Goal: Information Seeking & Learning: Find specific fact

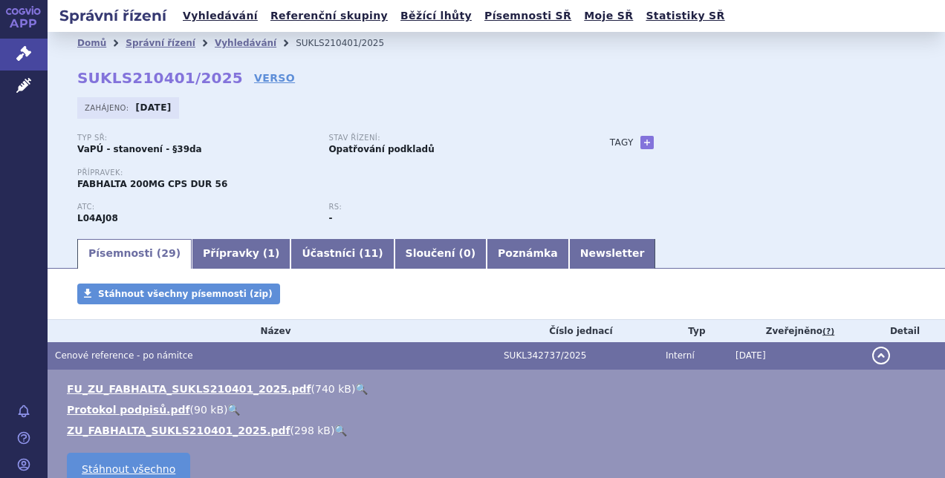
scroll to position [512, 0]
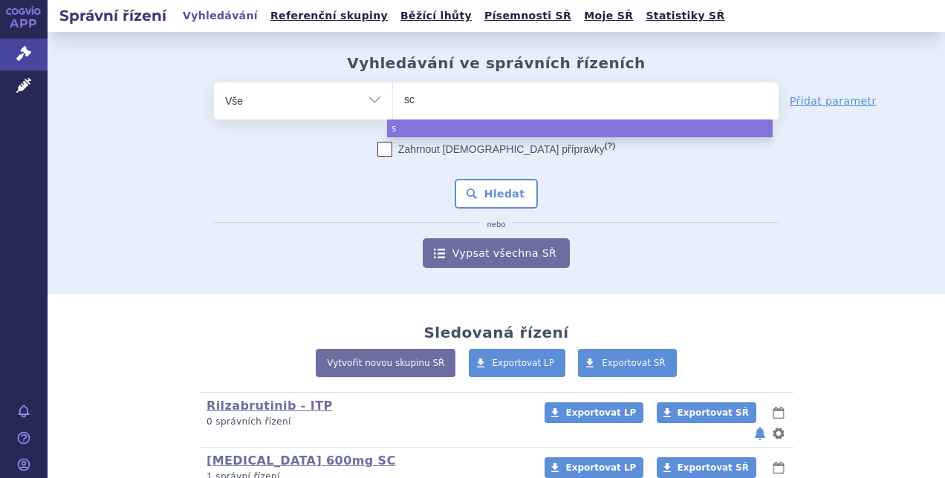
type input "sce"
type input "scemb"
type input "scembli"
type input "scemblix"
select select "scemblix"
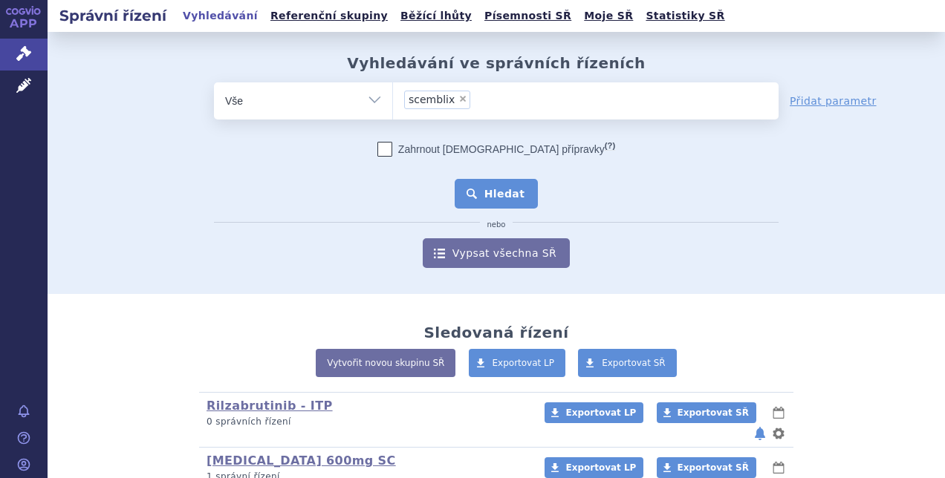
click at [474, 186] on button "Hledat" at bounding box center [497, 194] width 84 height 30
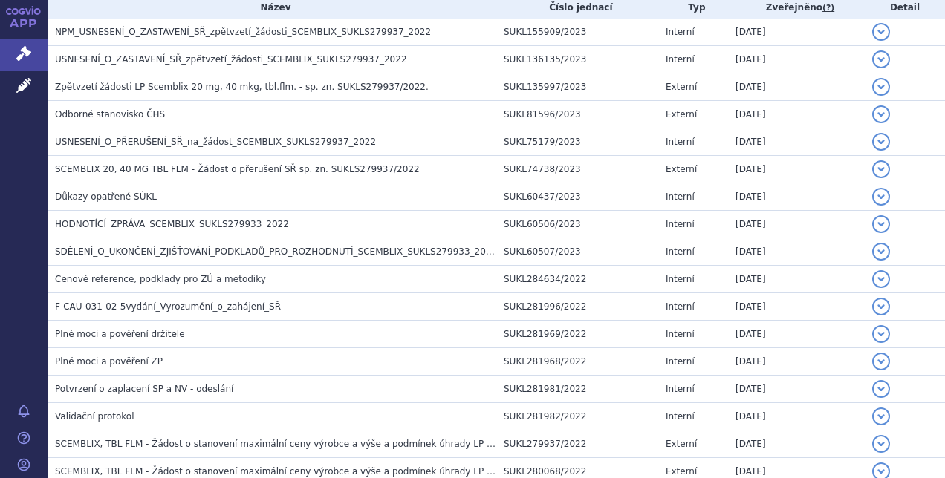
scroll to position [338, 0]
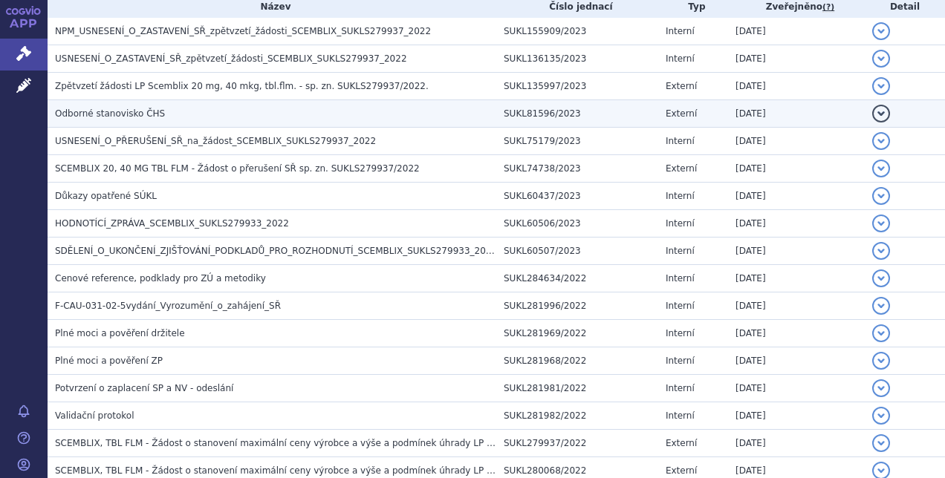
click at [279, 122] on td "Odborné stanovisko ČHS" at bounding box center [272, 113] width 449 height 27
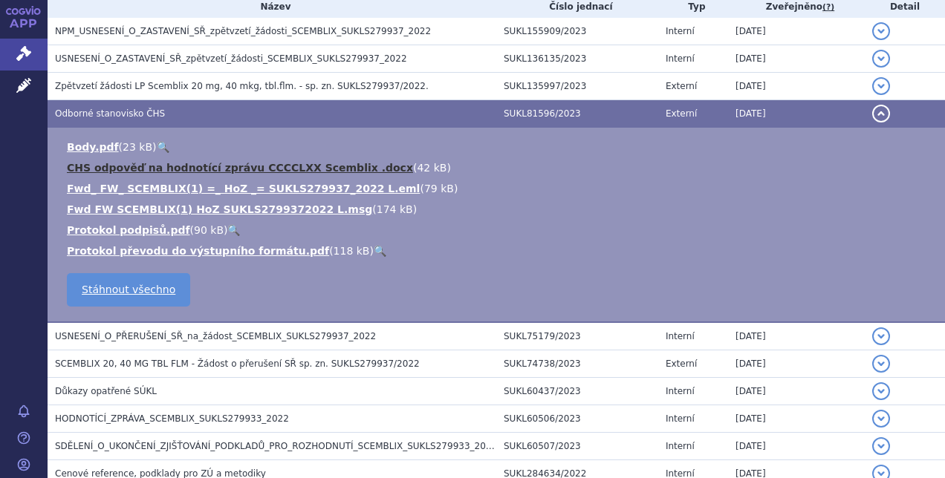
click at [348, 172] on link "CHS odpověď na hodnotící zprávu CCCCLXX Scemblix .docx" at bounding box center [240, 168] width 346 height 12
